Goal: Task Accomplishment & Management: Use online tool/utility

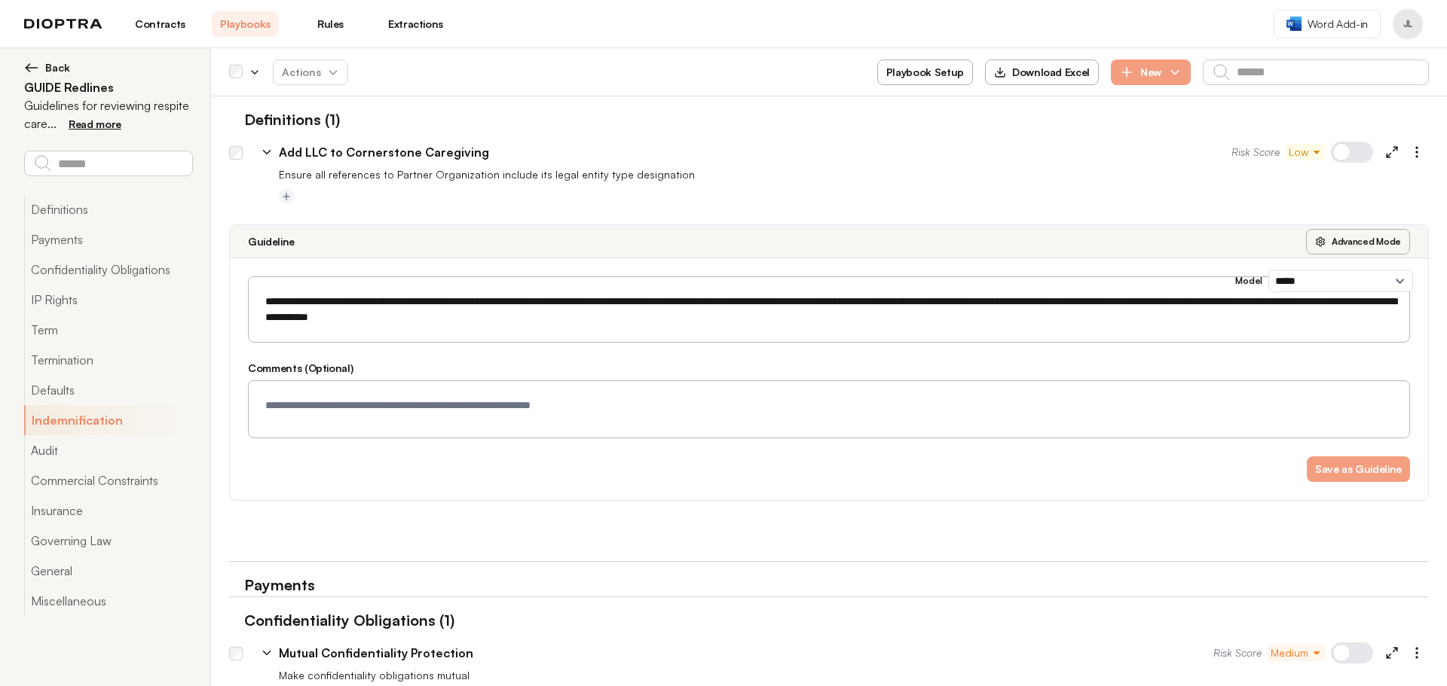
select select "*****"
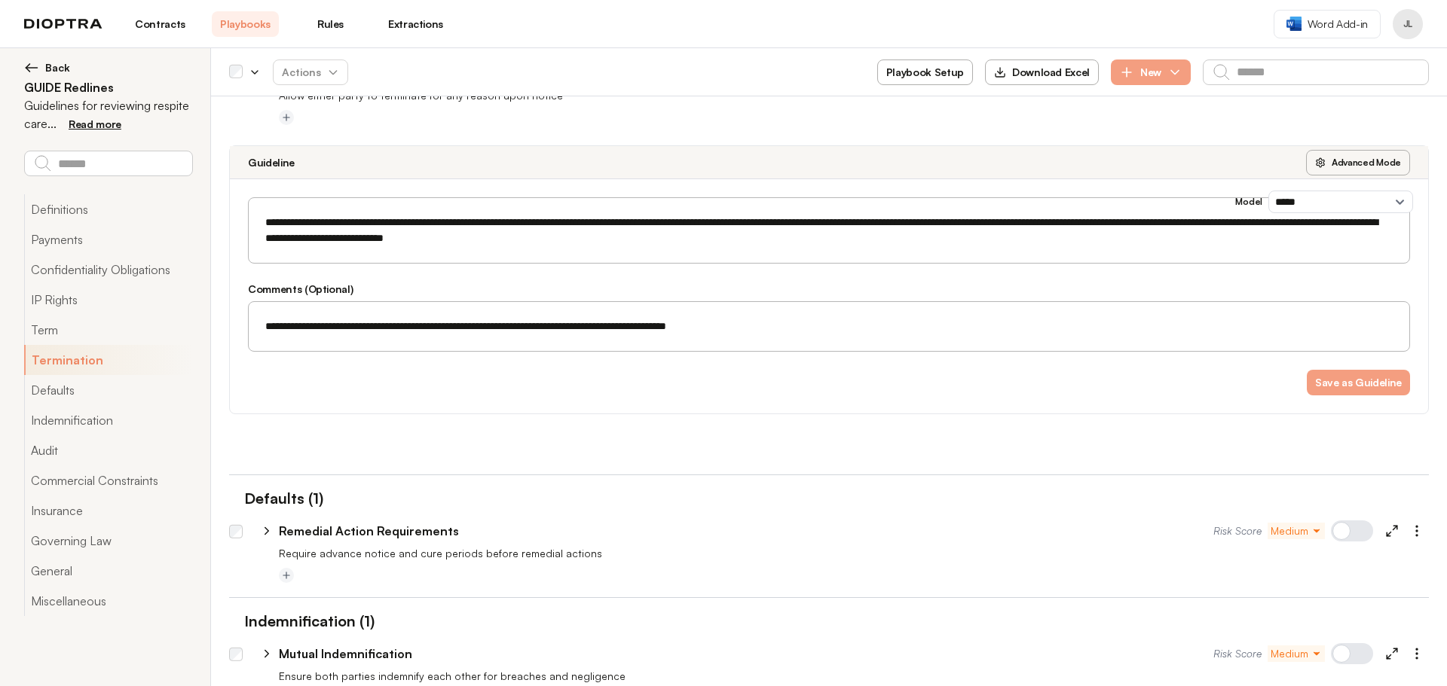
scroll to position [2012, 0]
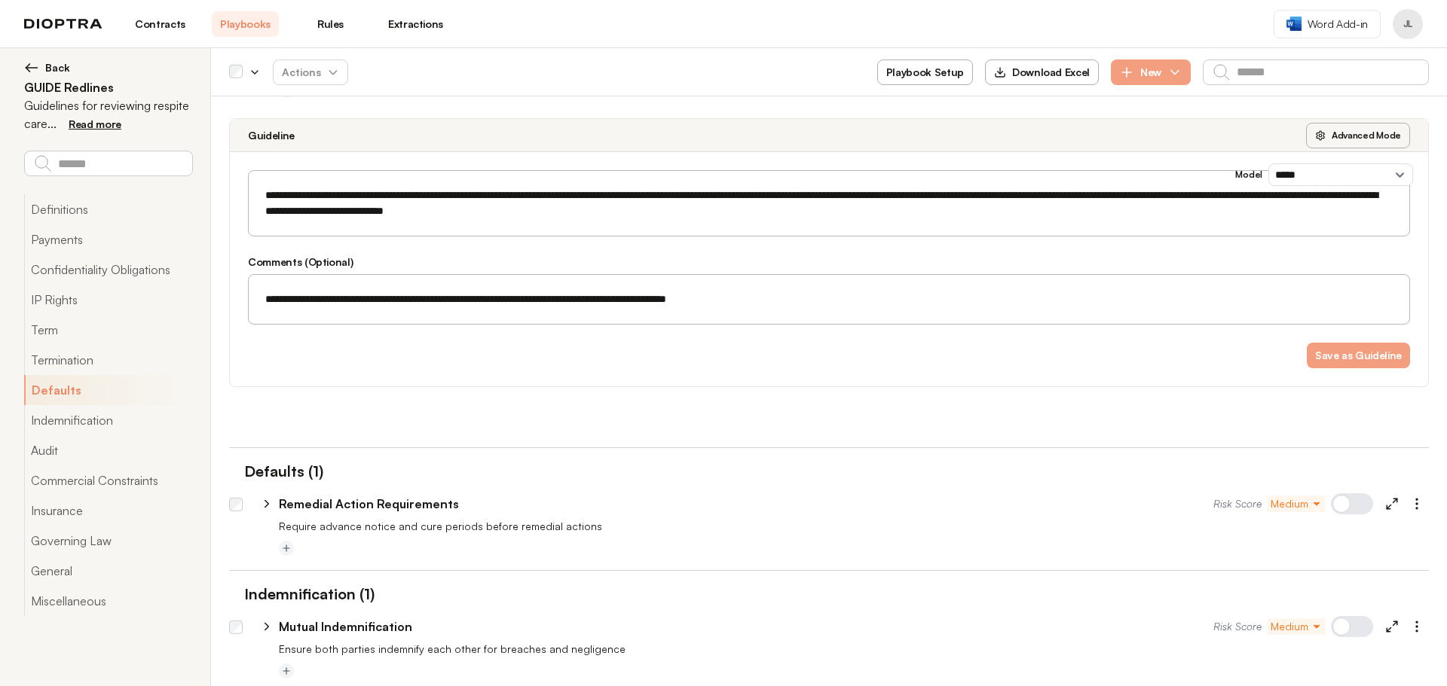
click at [927, 361] on div "Save as Guideline" at bounding box center [829, 356] width 1162 height 26
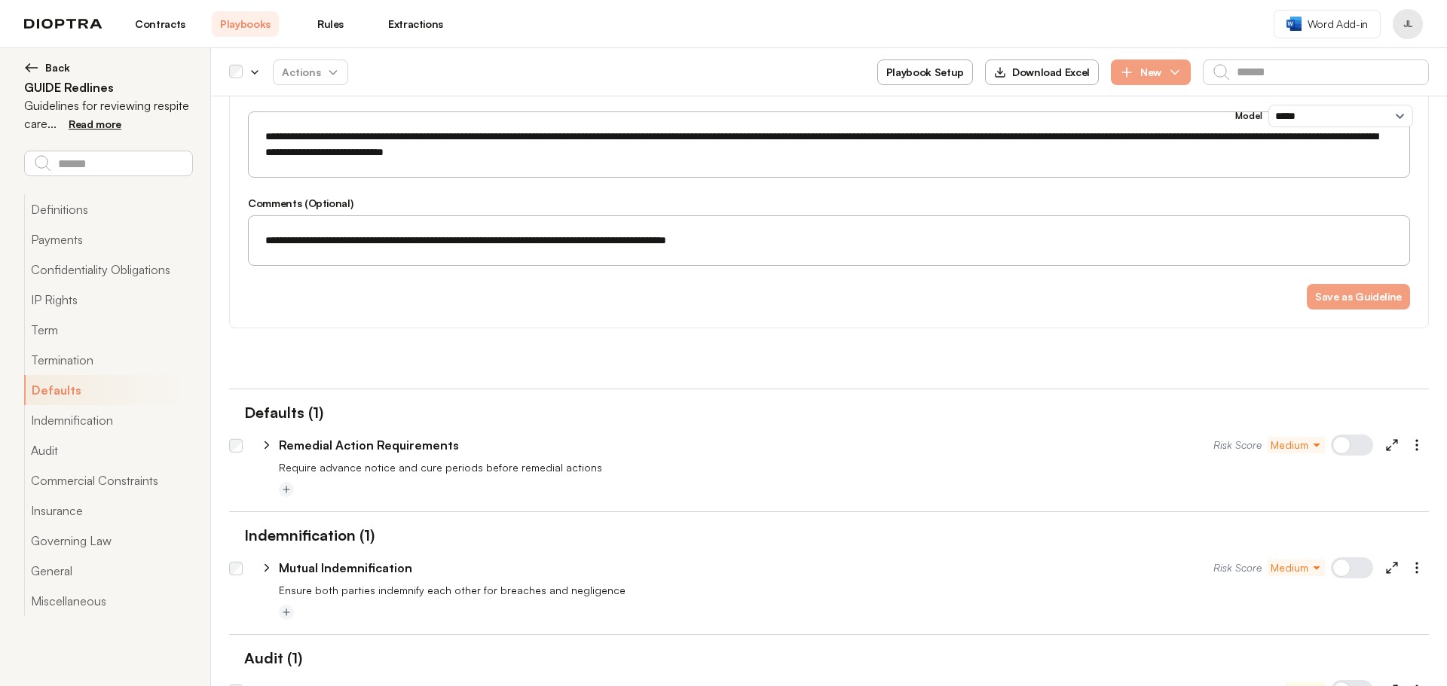
scroll to position [2163, 0]
